Goal: Information Seeking & Learning: Learn about a topic

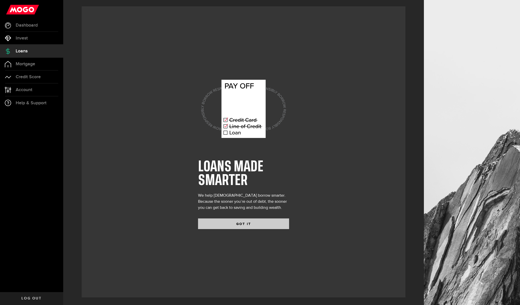
click at [217, 225] on button "GOT IT" at bounding box center [243, 223] width 91 height 11
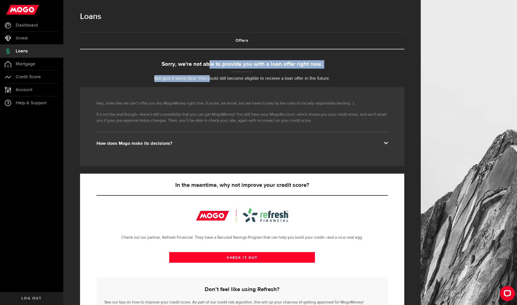
drag, startPoint x: 211, startPoint y: 63, endPoint x: 211, endPoint y: 79, distance: 15.4
click at [211, 79] on div "Sorry, we're not able to provide you with a loan offer right now. But give it s…" at bounding box center [242, 71] width 324 height 22
click at [211, 79] on p "But give it some time. You could still become eligible to receive a loan offer …" at bounding box center [242, 78] width 324 height 7
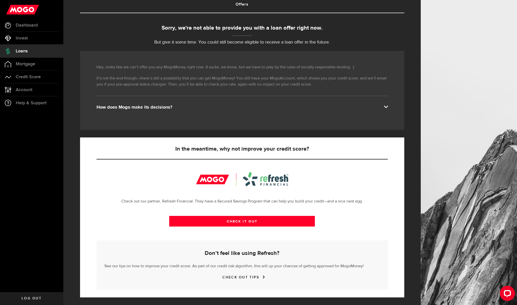
scroll to position [36, 0]
click at [222, 219] on link "CHECK IT OUT" at bounding box center [242, 221] width 146 height 11
click at [35, 88] on link "Account Compte" at bounding box center [31, 90] width 63 height 13
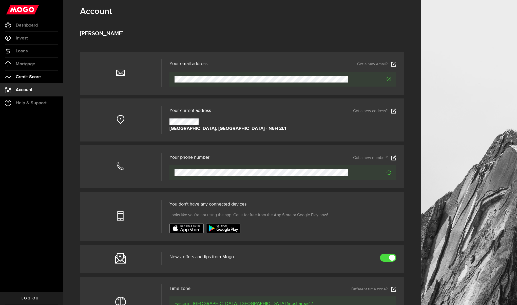
click at [32, 82] on link "Credit Score" at bounding box center [31, 77] width 63 height 13
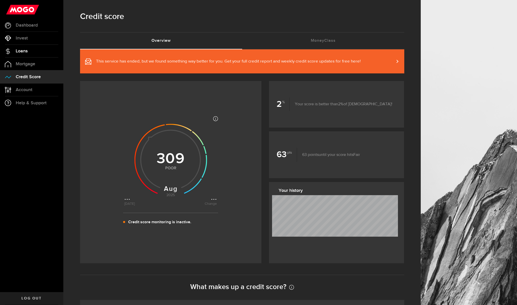
click at [25, 52] on span "Loans" at bounding box center [22, 51] width 12 height 5
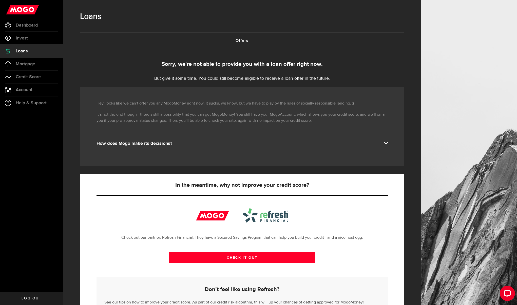
click at [382, 147] on div "Hey, looks like we can’t offer you any MogoMoney right now. It sucks, we know, …" at bounding box center [242, 126] width 324 height 79
click at [386, 145] on span at bounding box center [385, 142] width 4 height 4
click at [388, 143] on span at bounding box center [385, 142] width 4 height 4
click at [130, 145] on div "How does Mogo make its decisions?" at bounding box center [241, 143] width 291 height 6
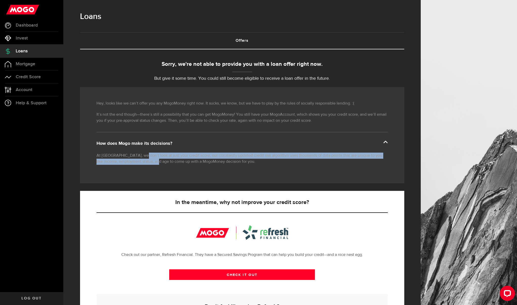
drag, startPoint x: 141, startPoint y: 157, endPoint x: 163, endPoint y: 160, distance: 21.5
click at [163, 160] on p "At [GEOGRAPHIC_DATA], we don’t look at just your credit score; our constantly u…" at bounding box center [241, 159] width 291 height 12
drag, startPoint x: 163, startPoint y: 160, endPoint x: 153, endPoint y: 156, distance: 11.0
click at [153, 156] on p "At [GEOGRAPHIC_DATA], we don’t look at just your credit score; our constantly u…" at bounding box center [241, 159] width 291 height 12
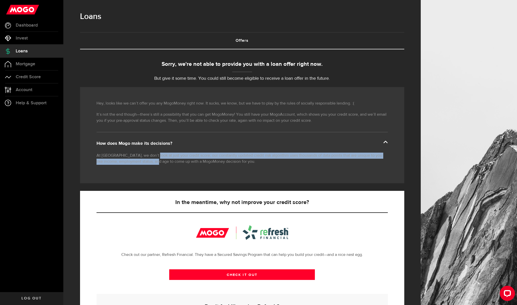
click at [153, 156] on p "At [GEOGRAPHIC_DATA], we don’t look at just your credit score; our constantly u…" at bounding box center [241, 159] width 291 height 12
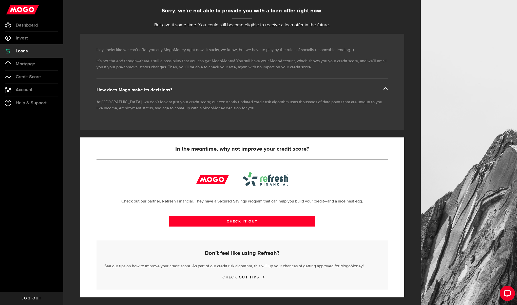
scroll to position [53, 0]
